Goal: Task Accomplishment & Management: Use online tool/utility

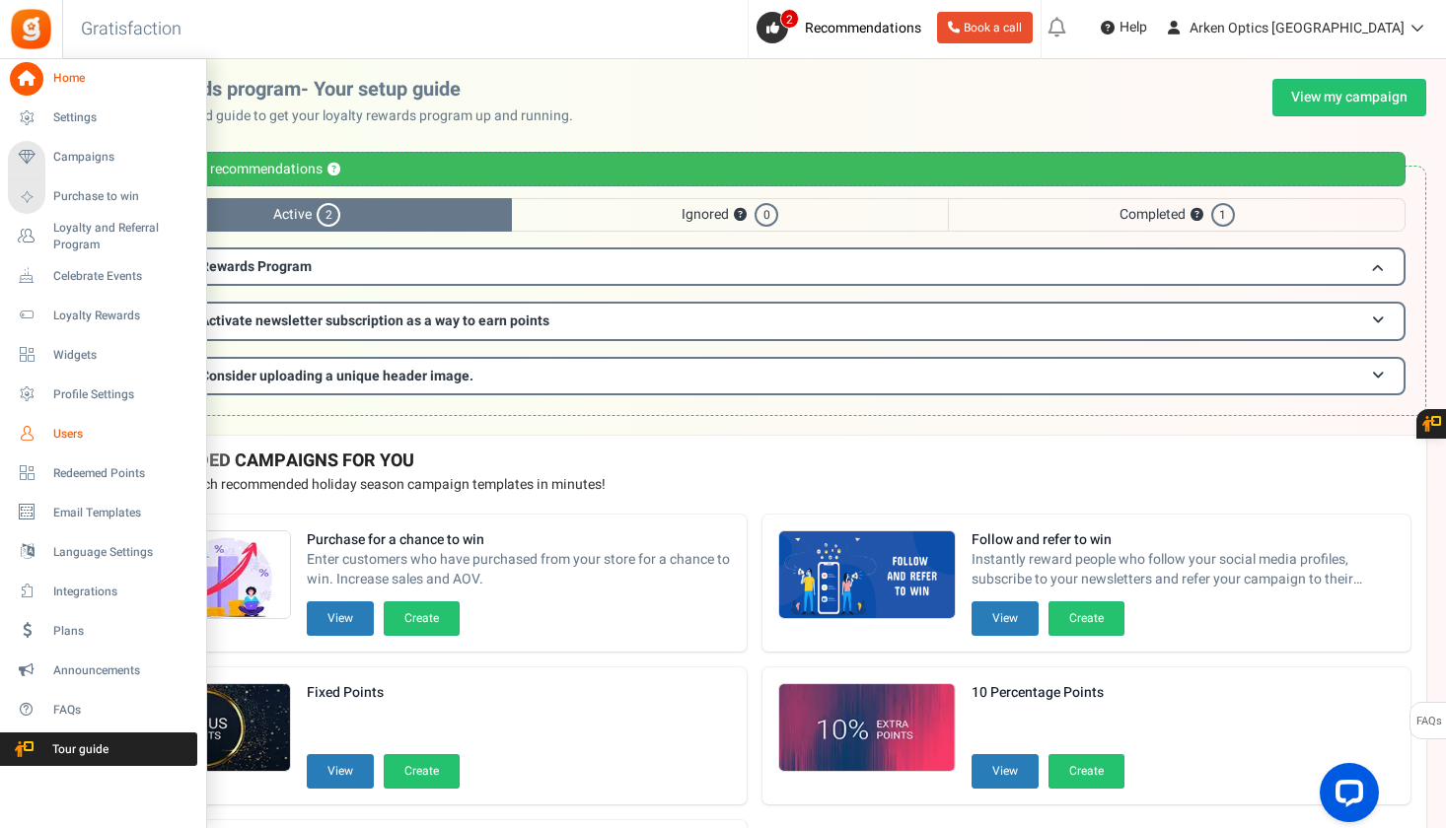
click at [94, 430] on span "Users" at bounding box center [122, 434] width 138 height 17
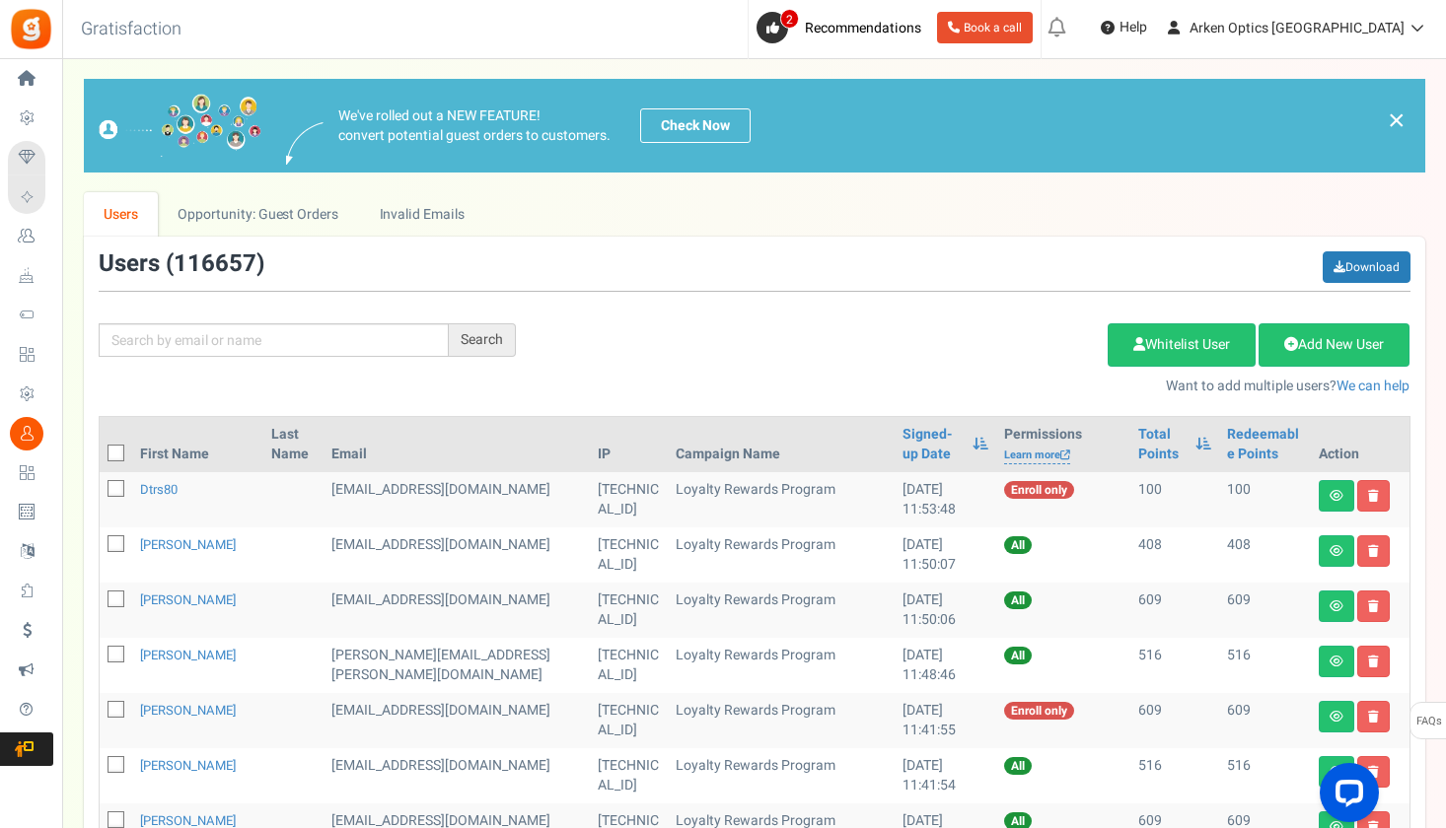
click at [380, 357] on div "Search Add Etsy Order Delete Selected Users Import Users Spam Protection Subtra…" at bounding box center [754, 323] width 1341 height 145
click at [372, 349] on input "text" at bounding box center [274, 340] width 350 height 34
paste input "[EMAIL_ADDRESS][DOMAIN_NAME]"
type input "[EMAIL_ADDRESS][DOMAIN_NAME]"
click at [506, 334] on div "Search" at bounding box center [482, 340] width 67 height 34
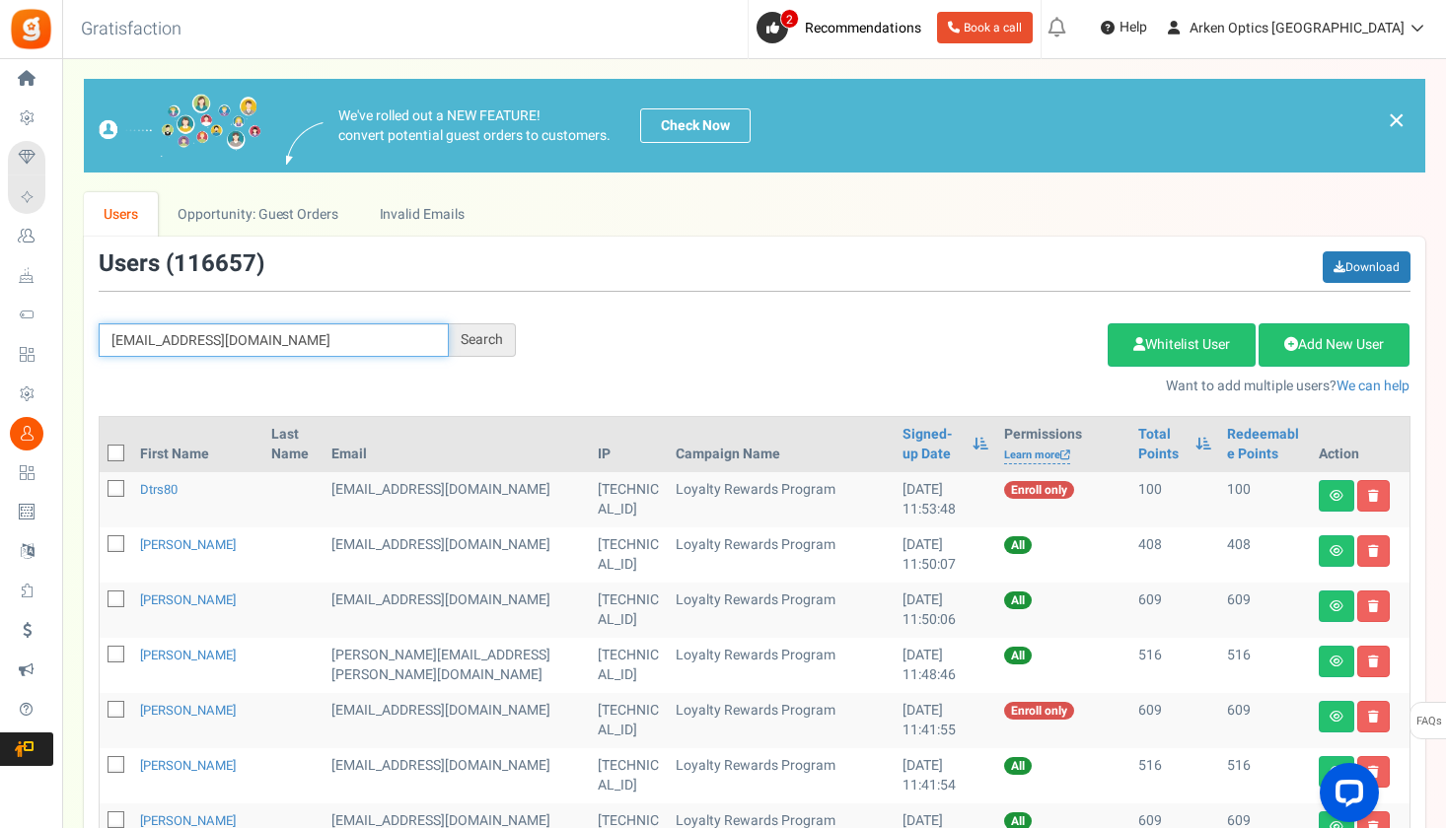
click at [411, 344] on input "[EMAIL_ADDRESS][DOMAIN_NAME]" at bounding box center [274, 340] width 350 height 34
paste input "[EMAIL_ADDRESS][DOMAIN_NAME]"
type input "[EMAIL_ADDRESS][DOMAIN_NAME]"
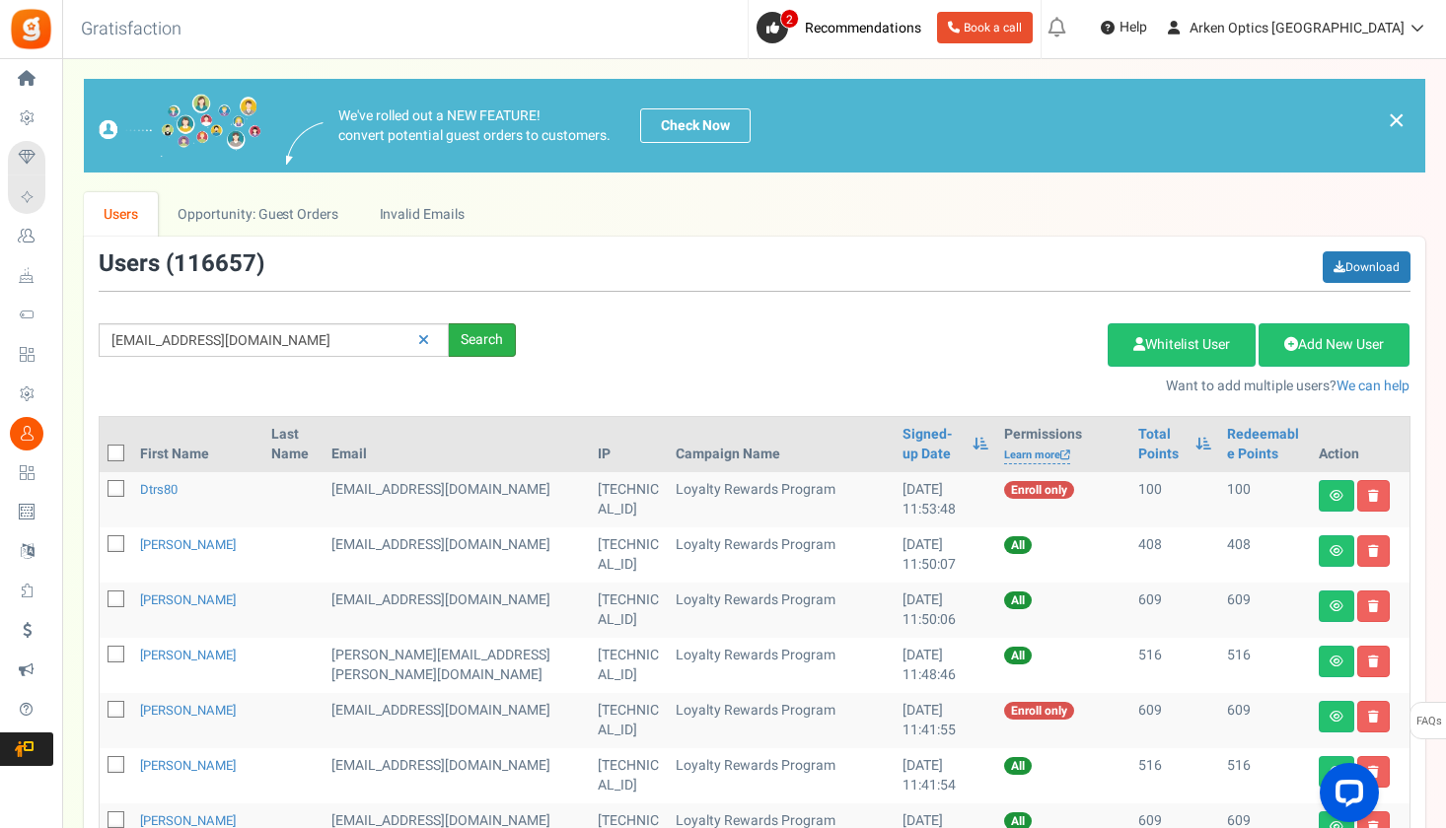
click at [497, 339] on div "Search" at bounding box center [482, 340] width 67 height 34
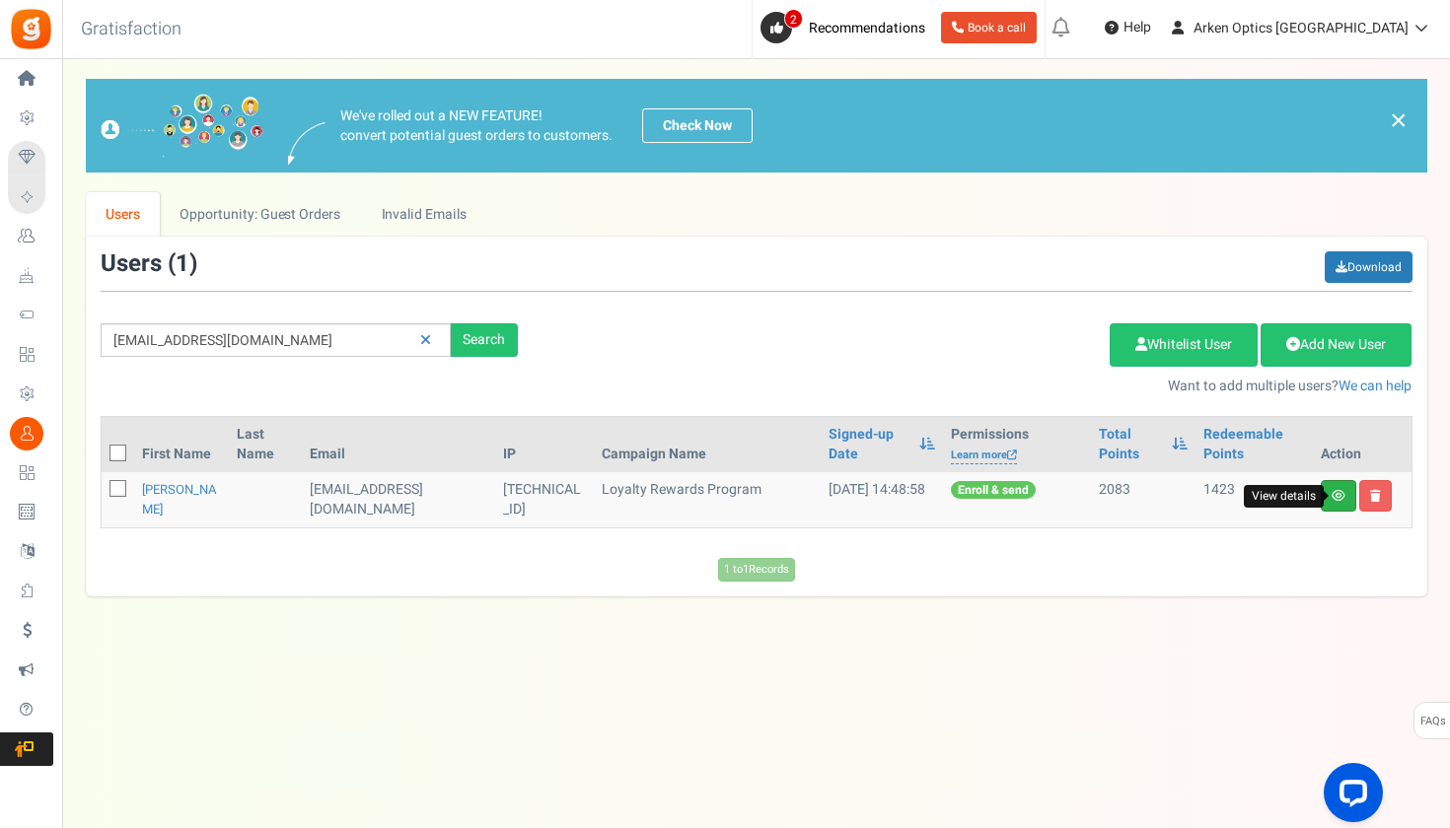
click at [1339, 498] on icon at bounding box center [1338, 496] width 14 height 12
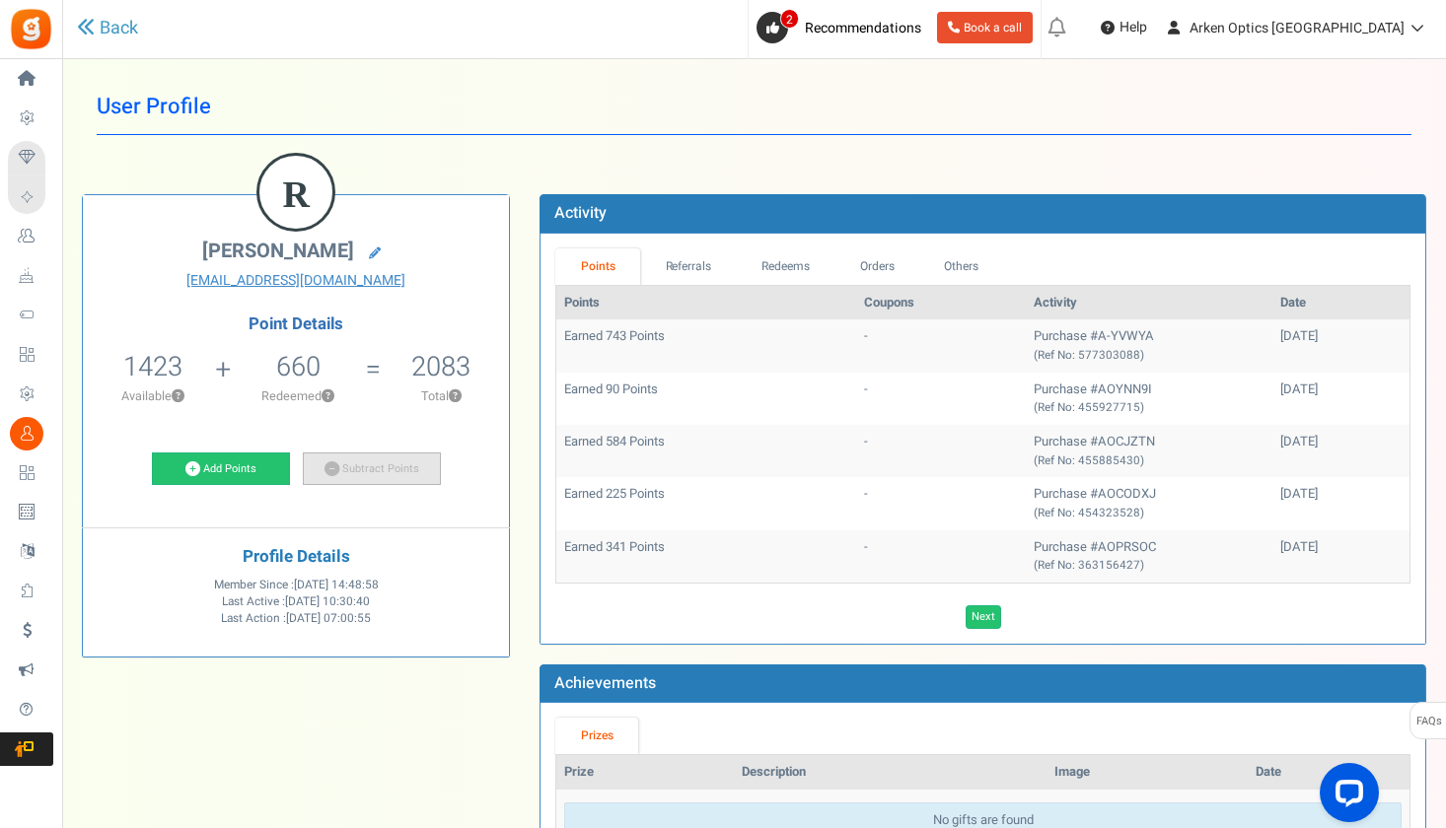
click at [416, 464] on link "Subtract Points" at bounding box center [372, 470] width 138 height 34
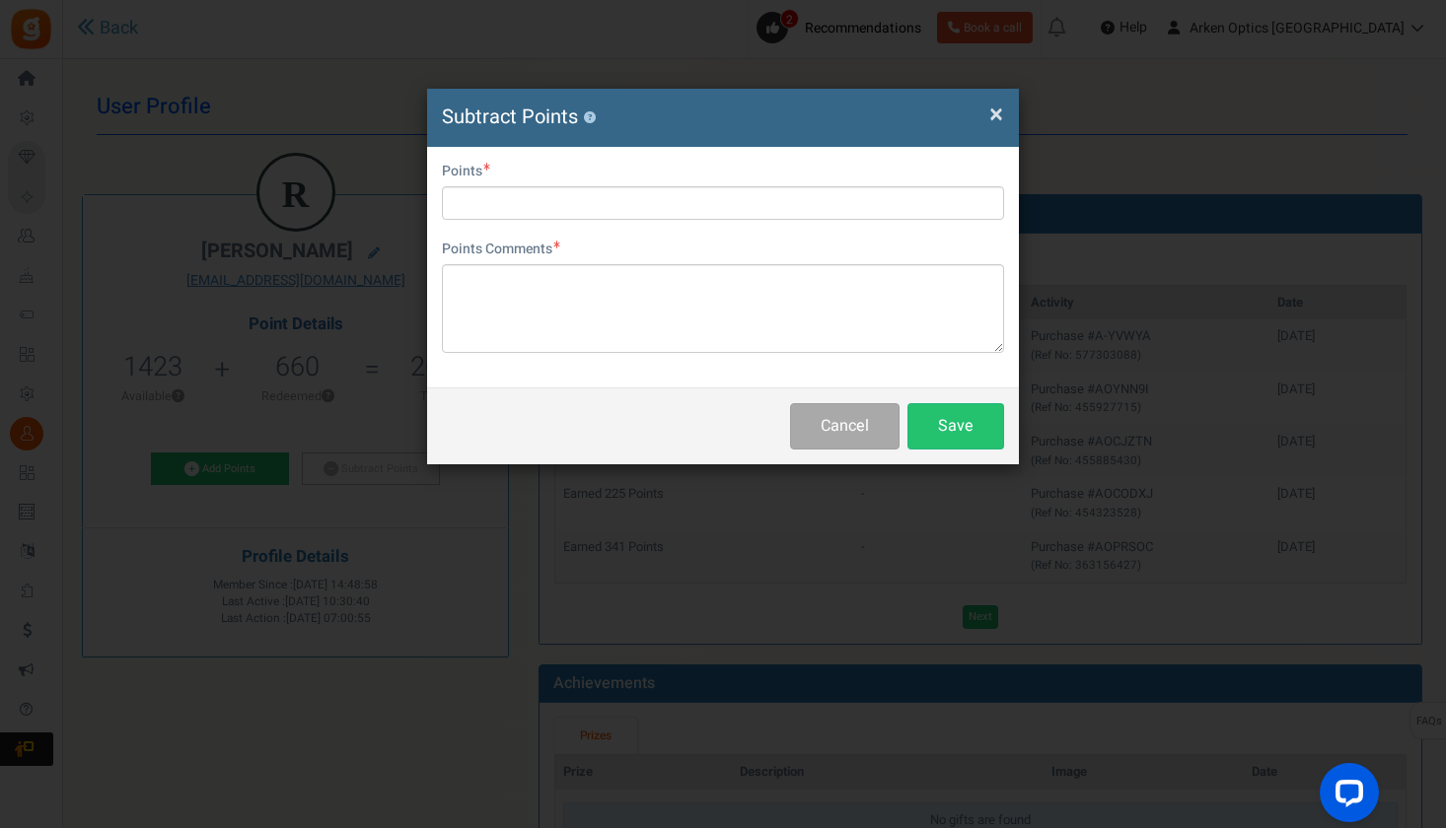
click at [991, 121] on span "×" at bounding box center [996, 114] width 14 height 37
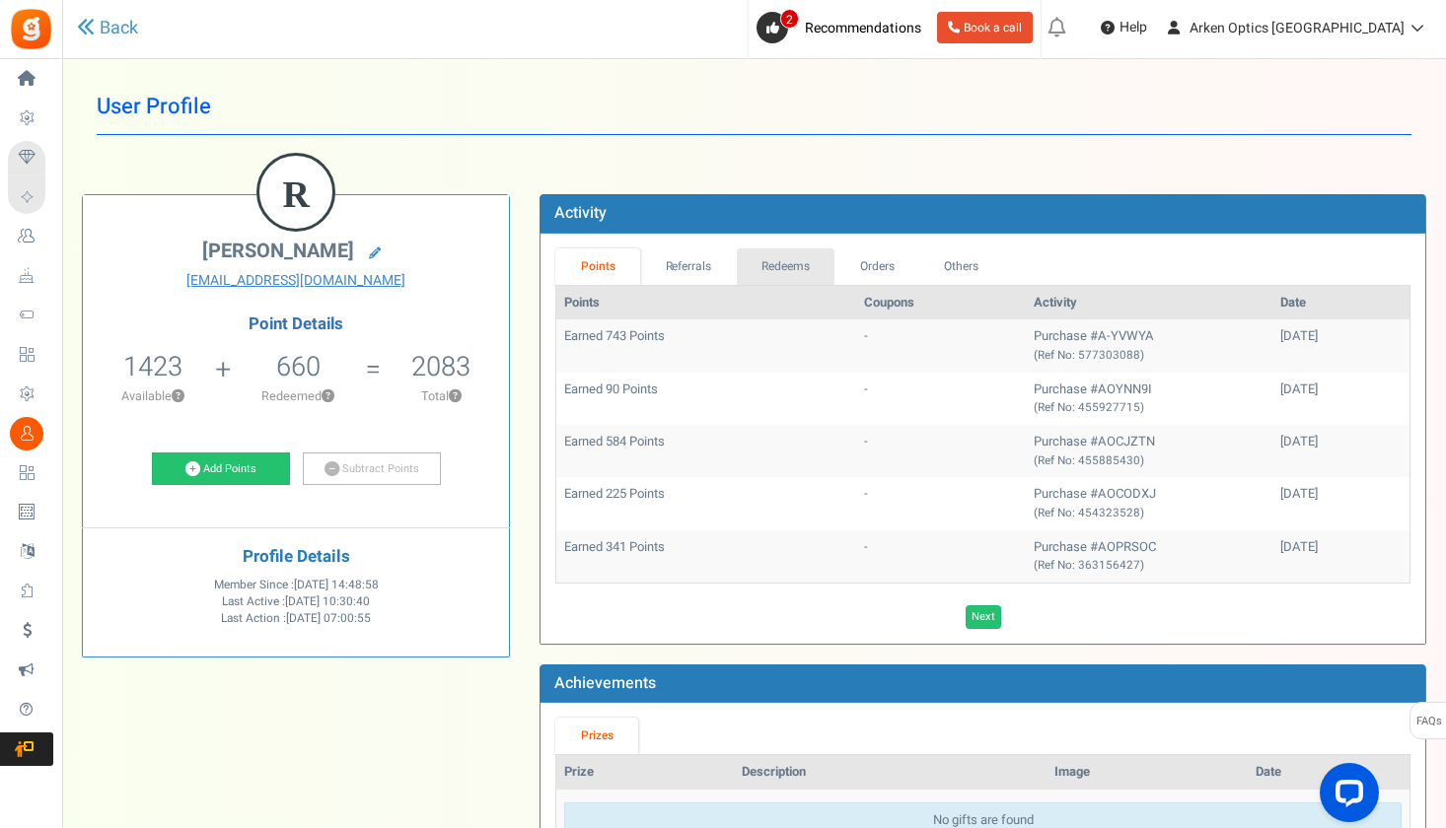
click at [797, 267] on link "Redeems" at bounding box center [786, 267] width 99 height 36
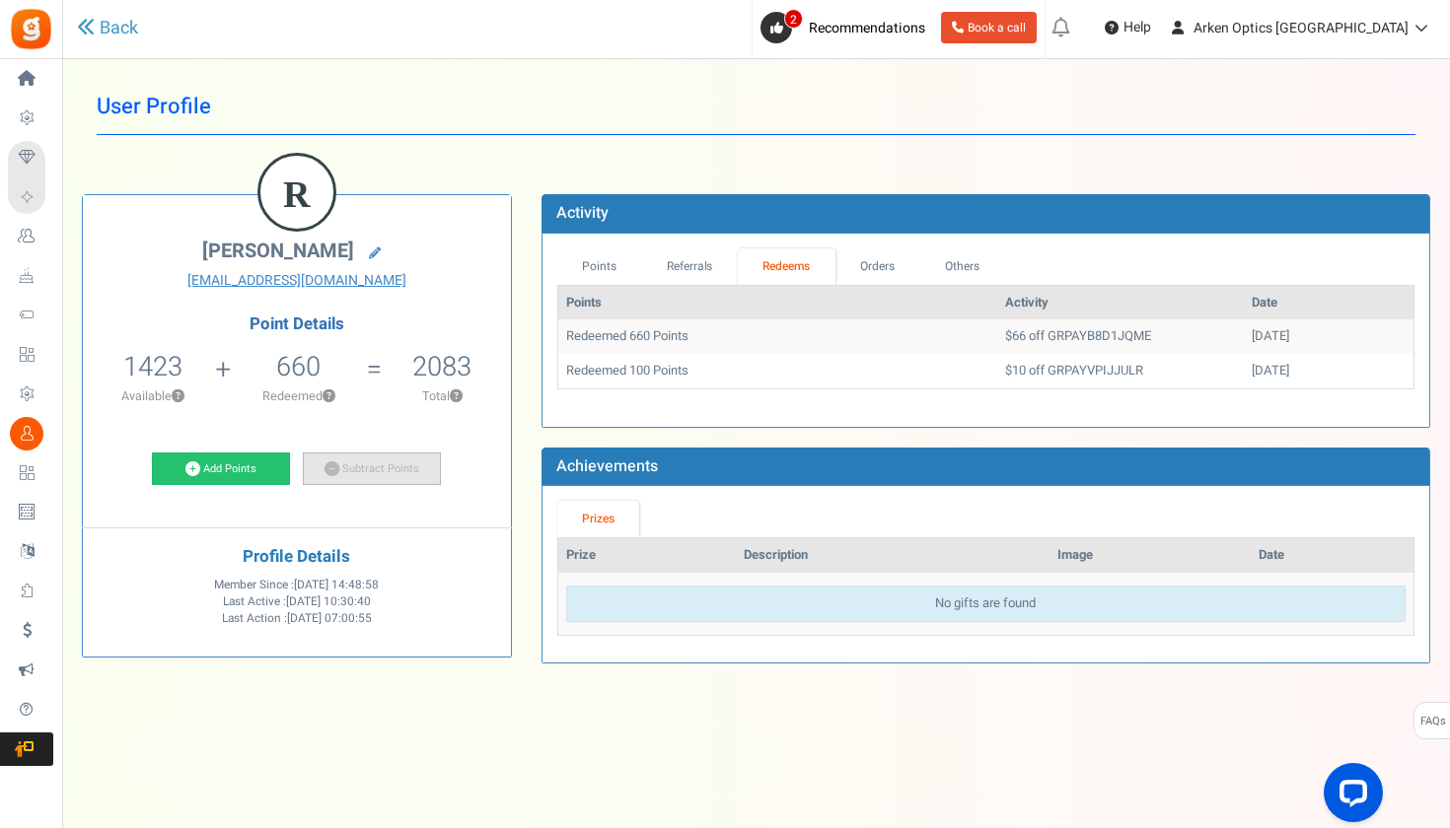
click at [393, 461] on link "Subtract Points" at bounding box center [372, 470] width 138 height 34
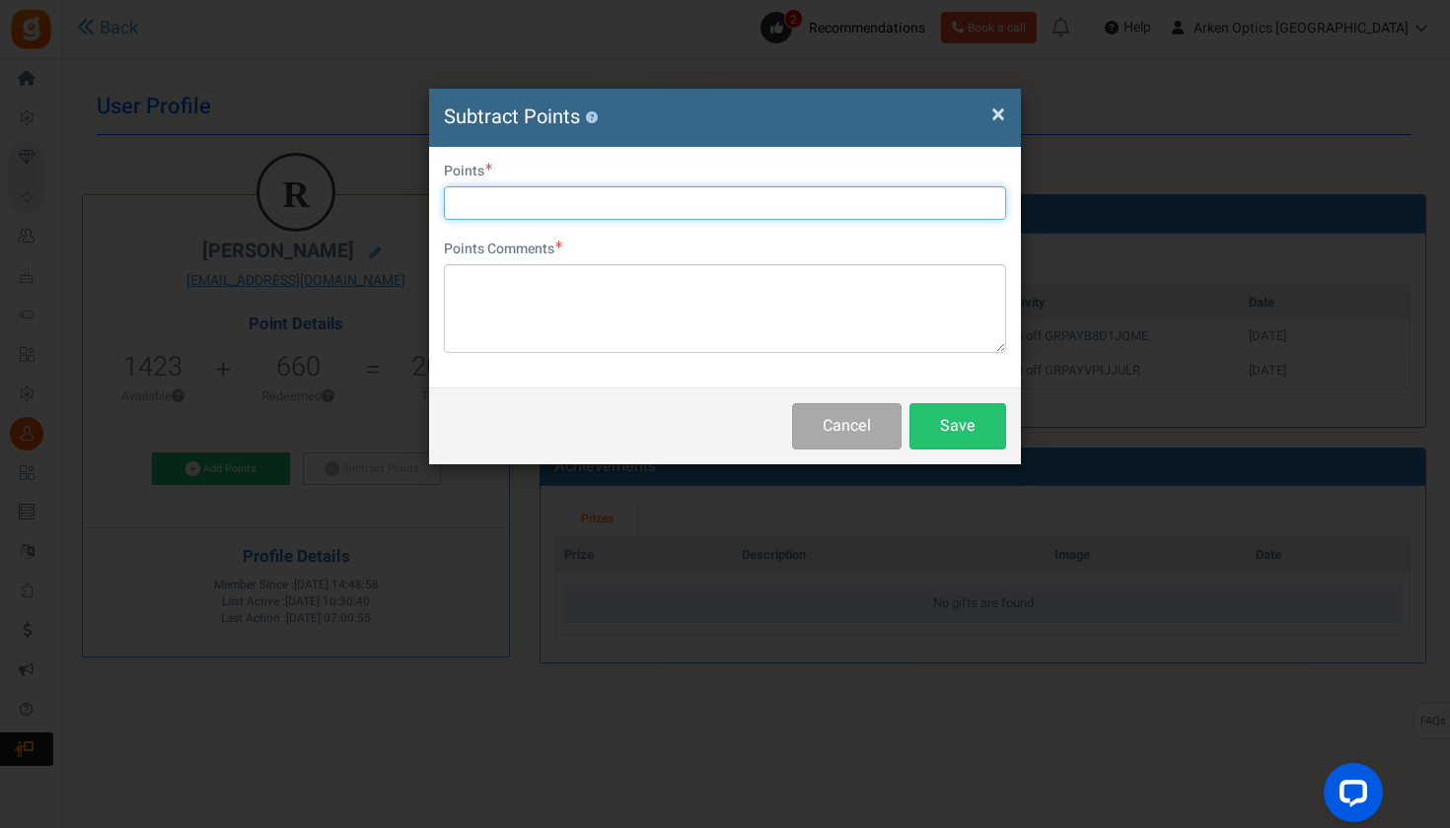
click at [595, 194] on input "text" at bounding box center [725, 203] width 562 height 34
type input "680"
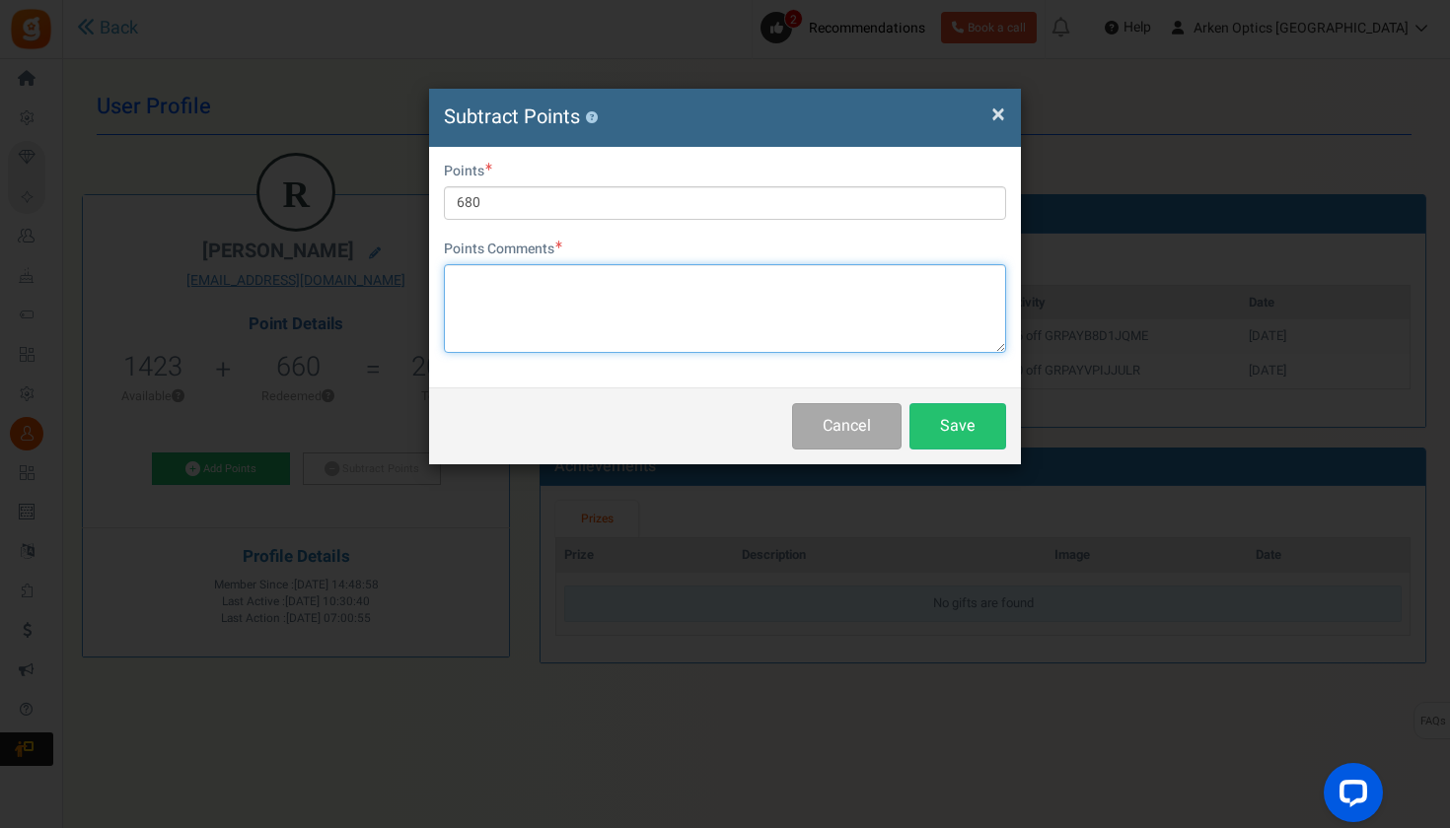
click at [562, 291] on textarea at bounding box center [725, 308] width 562 height 89
type textarea "manually applying to order-RAY"
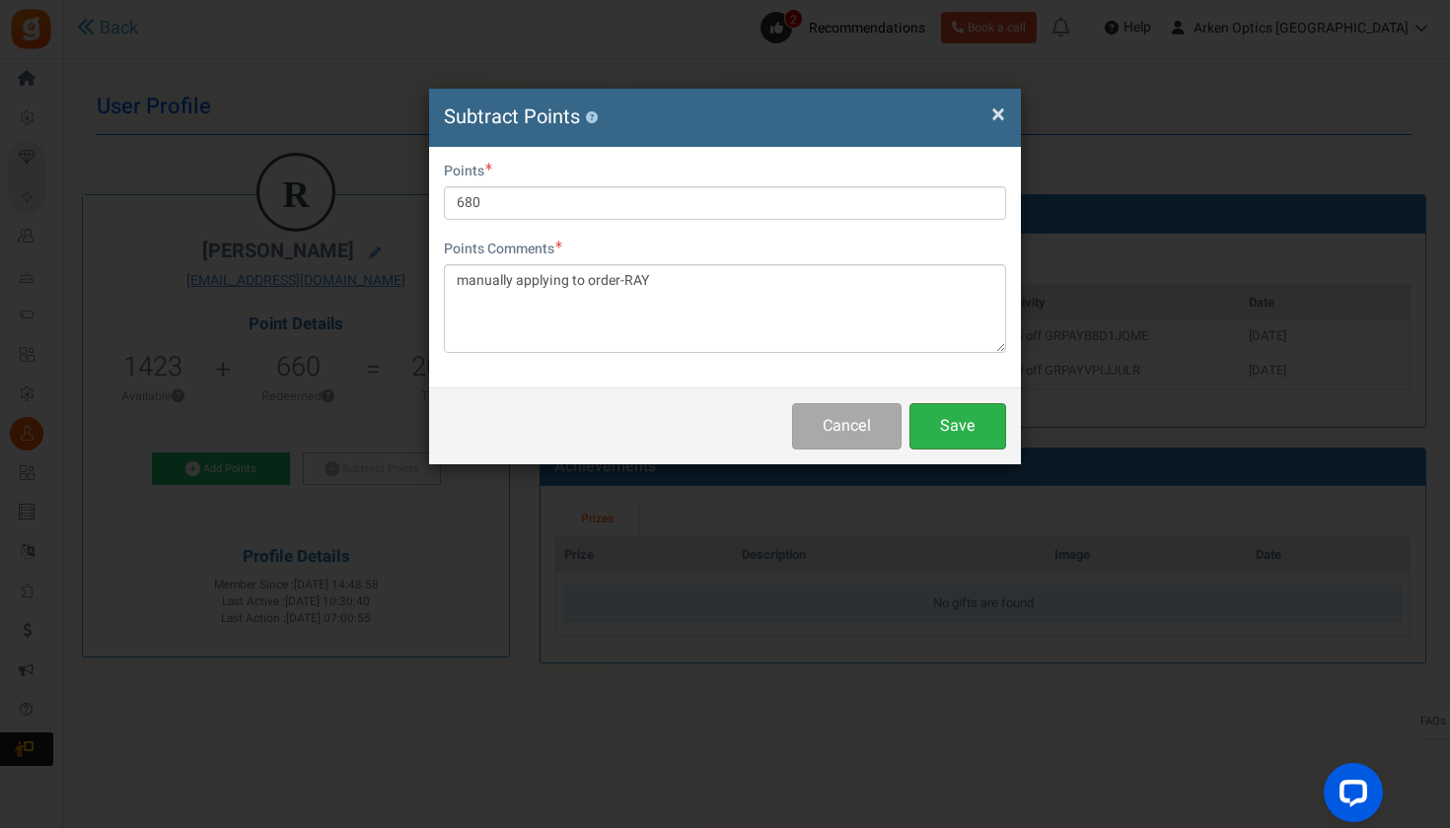
click at [954, 422] on button "Save" at bounding box center [957, 426] width 97 height 46
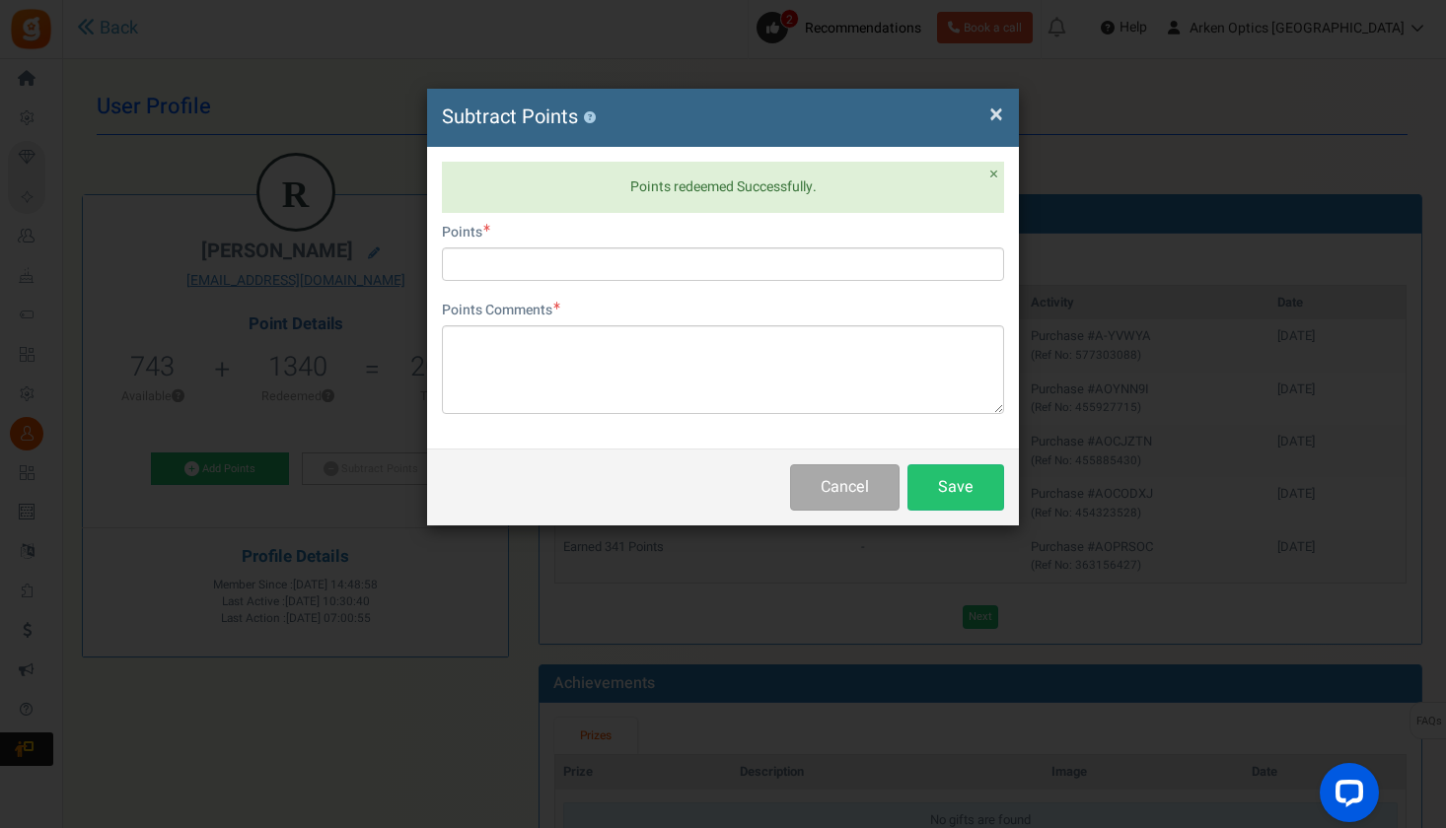
click at [994, 113] on span "×" at bounding box center [996, 114] width 14 height 37
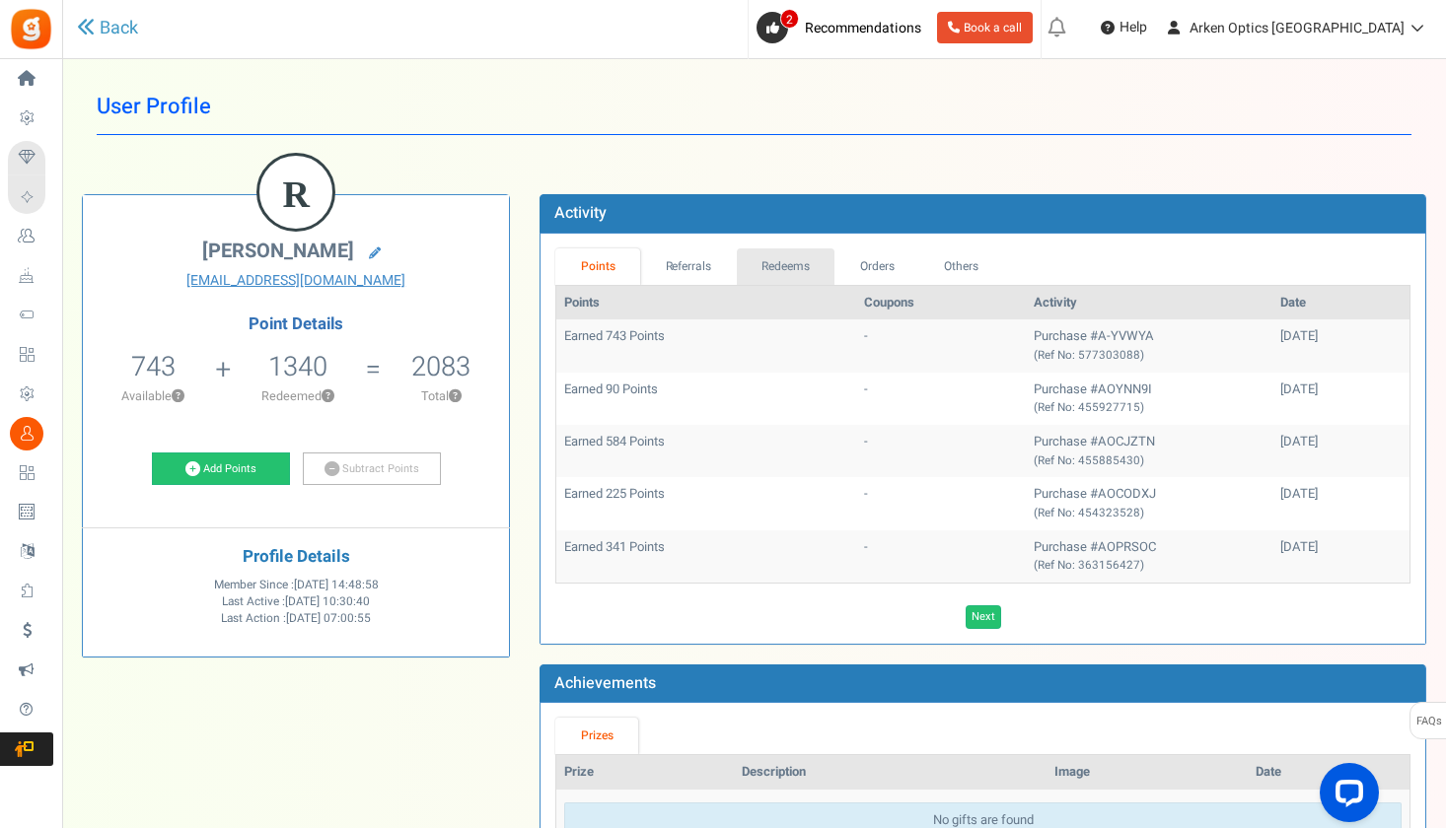
click at [804, 258] on link "Redeems" at bounding box center [786, 267] width 99 height 36
